Goal: Find specific page/section: Find specific page/section

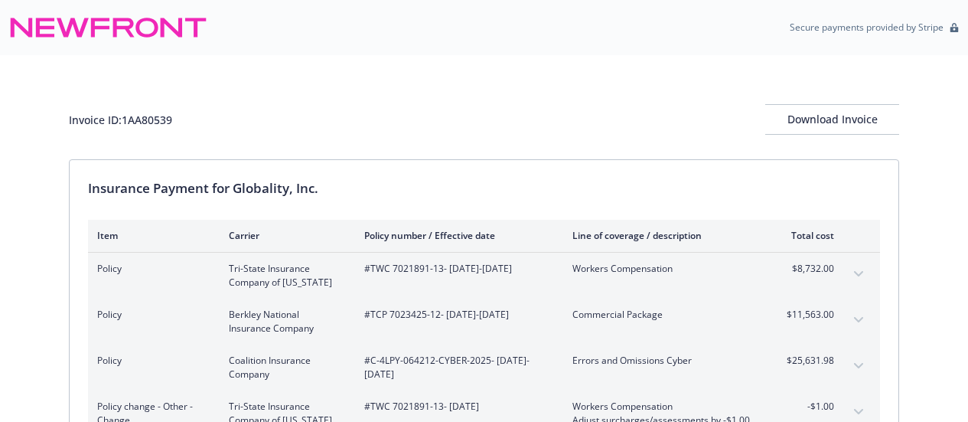
scroll to position [465, 0]
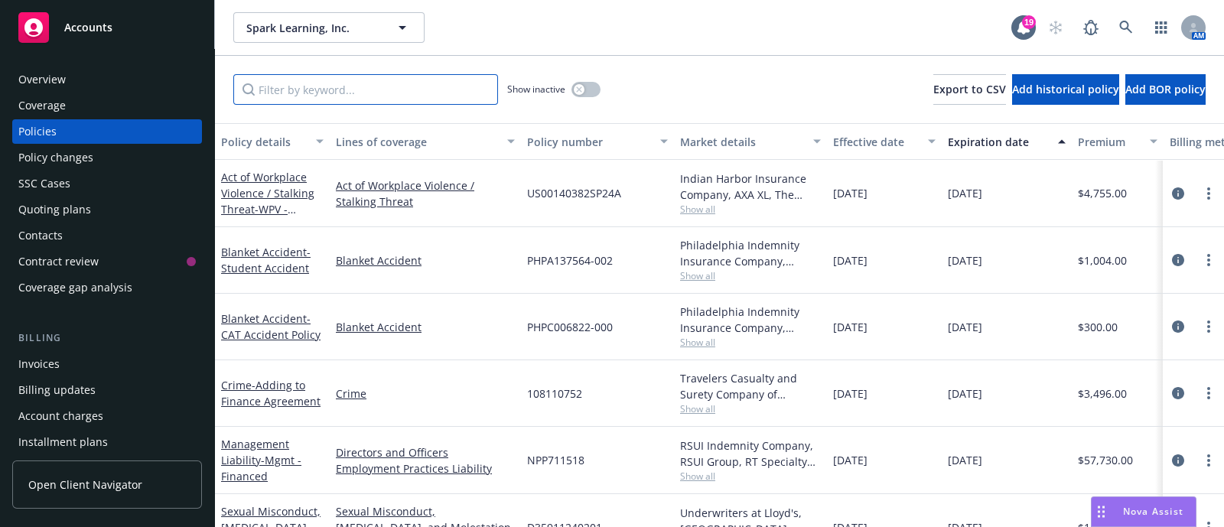
click at [406, 90] on input "Filter by keyword..." at bounding box center [365, 89] width 265 height 31
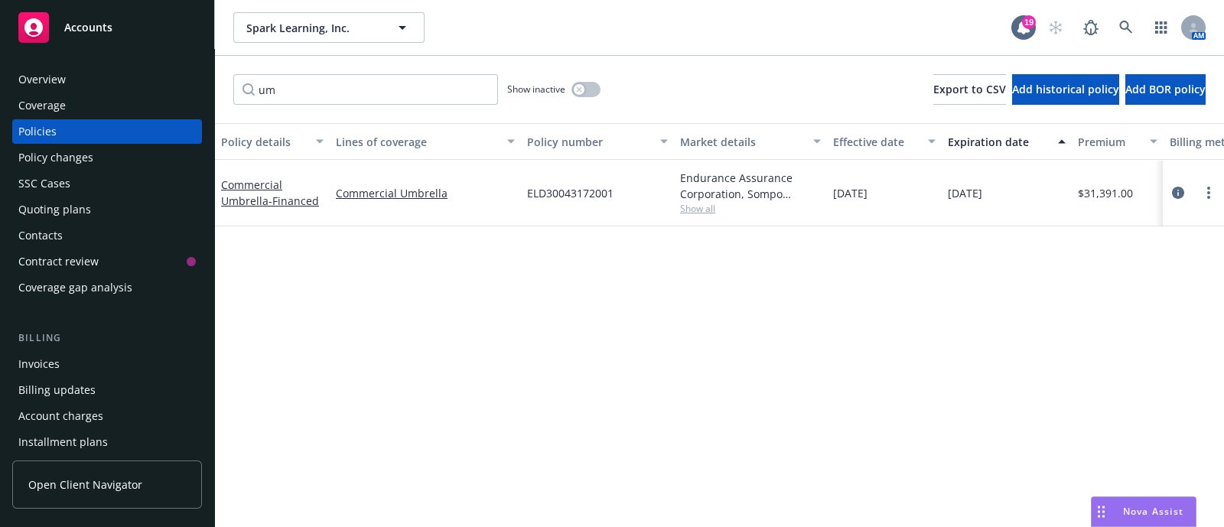
click at [702, 212] on span "Show all" at bounding box center [750, 208] width 141 height 13
drag, startPoint x: 627, startPoint y: 191, endPoint x: 524, endPoint y: 210, distance: 104.5
click at [524, 210] on div "ELD30043172001" at bounding box center [597, 193] width 153 height 67
copy span "ELD30043172001"
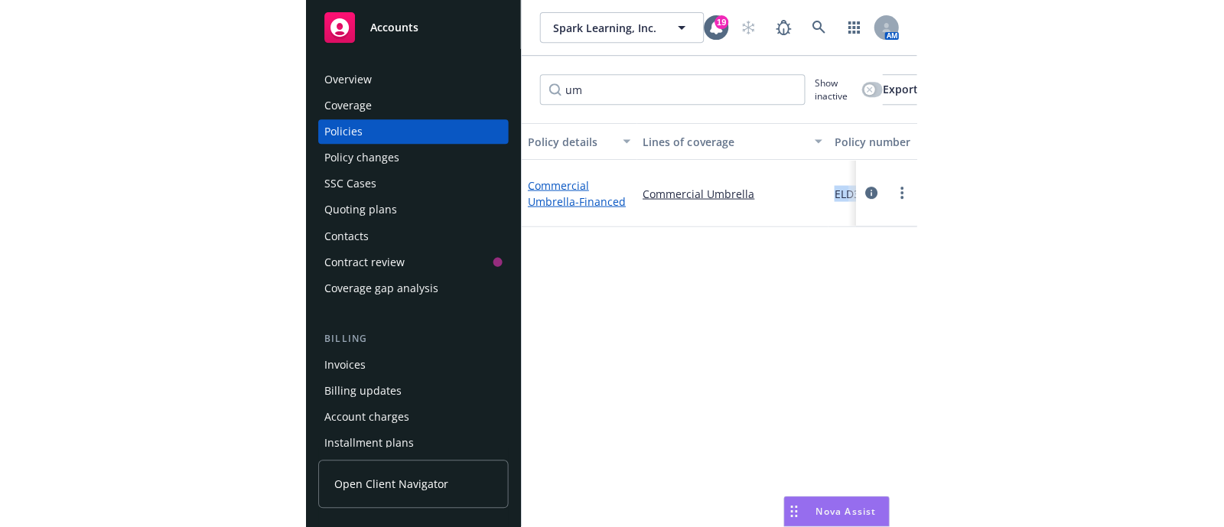
scroll to position [0, 127]
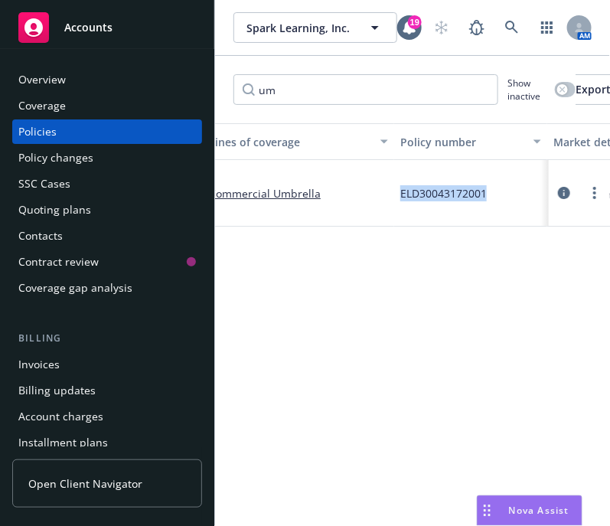
copy span "ELD30043172001"
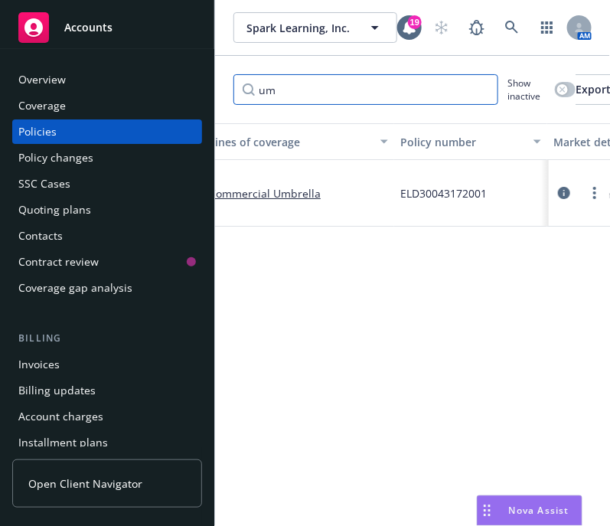
click at [337, 99] on input "um" at bounding box center [365, 89] width 265 height 31
type input "u"
type input "vbb"
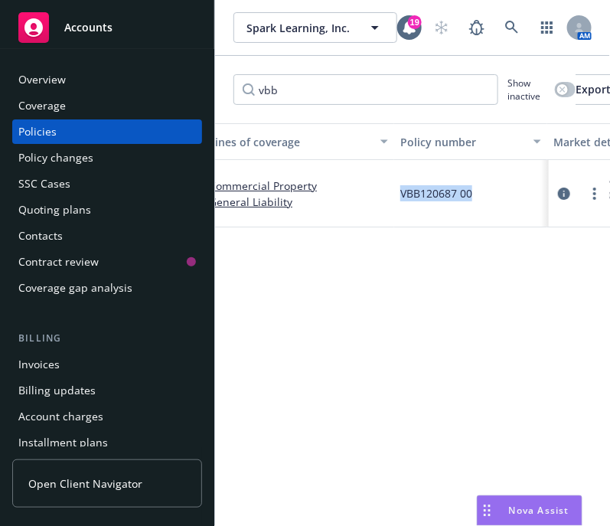
drag, startPoint x: 490, startPoint y: 197, endPoint x: 396, endPoint y: 200, distance: 93.4
click at [396, 200] on div "VBB120687 00" at bounding box center [470, 193] width 153 height 67
copy span "VBB120687 00"
click at [509, 281] on div "Policy details Lines of coverage Policy number Market details Effective date Ex…" at bounding box center [412, 325] width 395 height 404
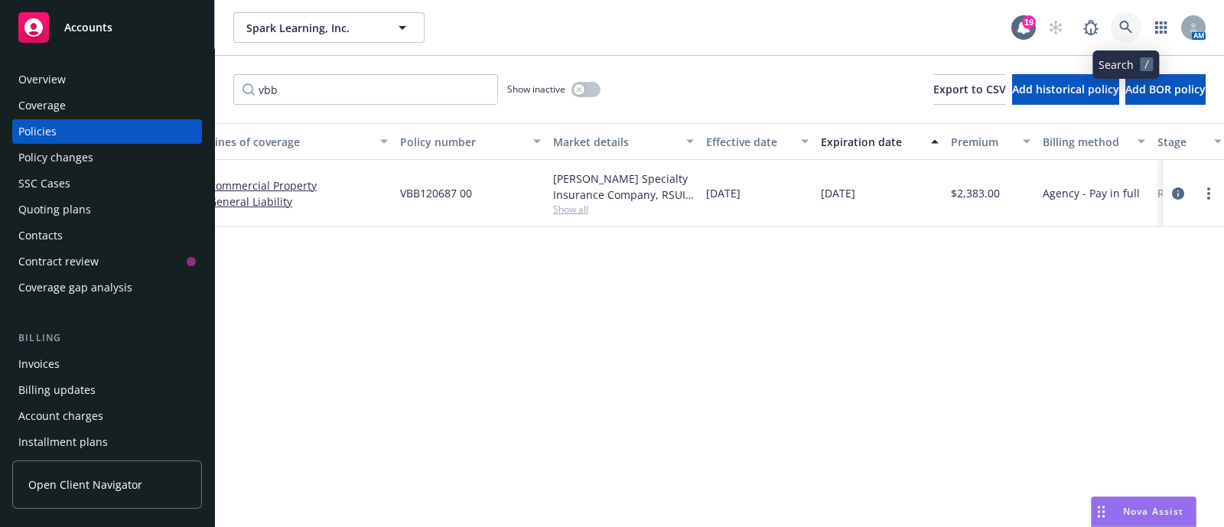
click at [1117, 19] on link at bounding box center [1126, 27] width 31 height 31
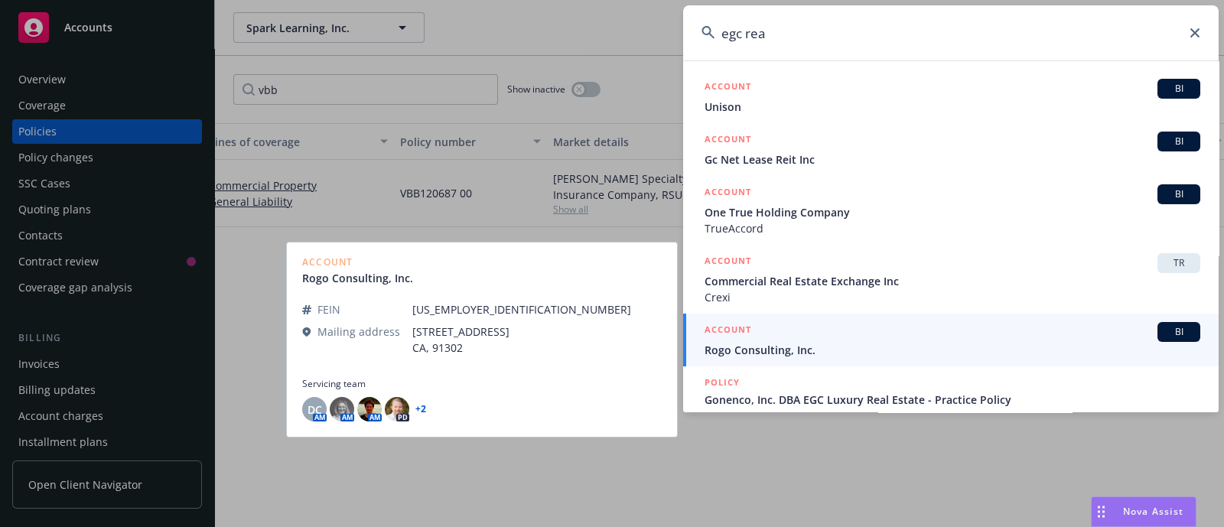
type input "egc rea"
click at [806, 354] on span "Rogo Consulting, Inc." at bounding box center [953, 350] width 496 height 16
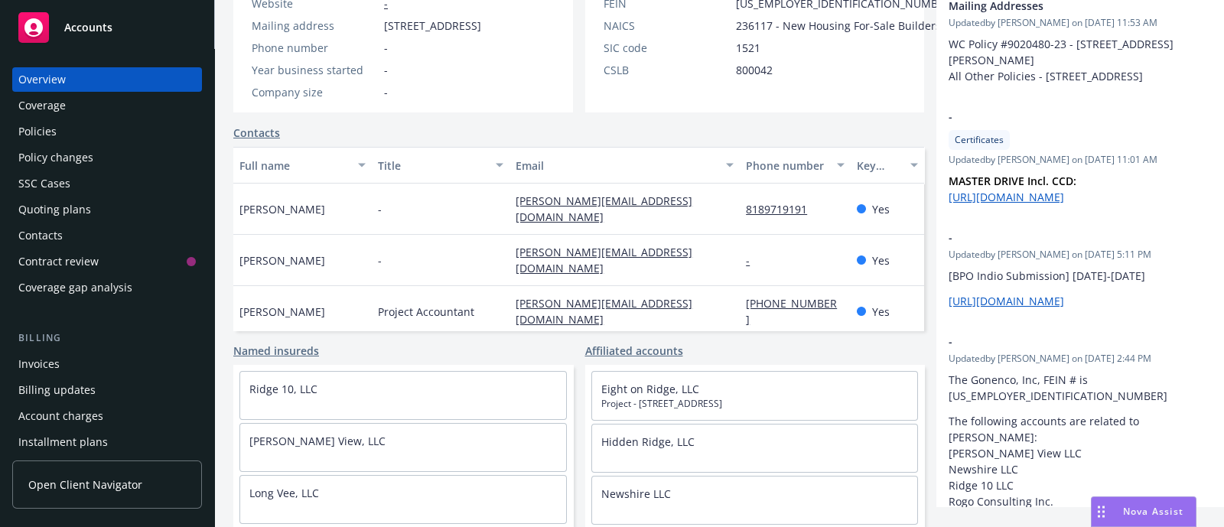
scroll to position [311, 0]
